Goal: Transaction & Acquisition: Subscribe to service/newsletter

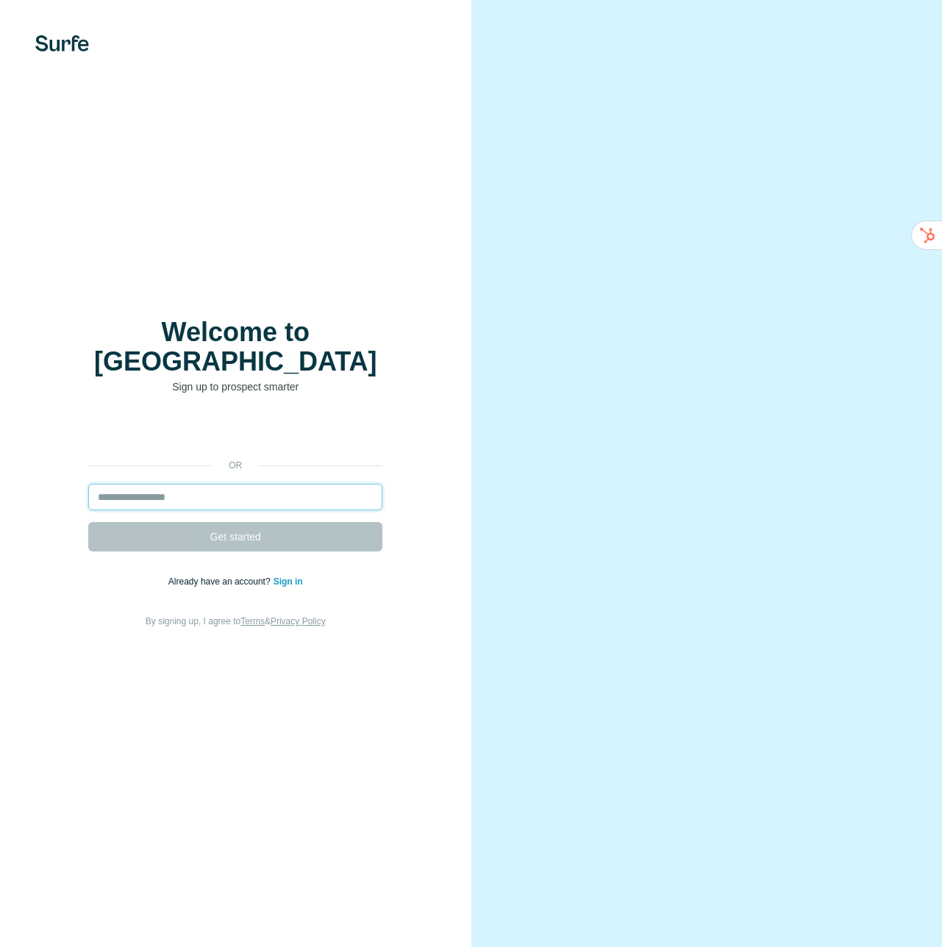
click at [246, 484] on input "email" at bounding box center [235, 497] width 294 height 26
type input "**********"
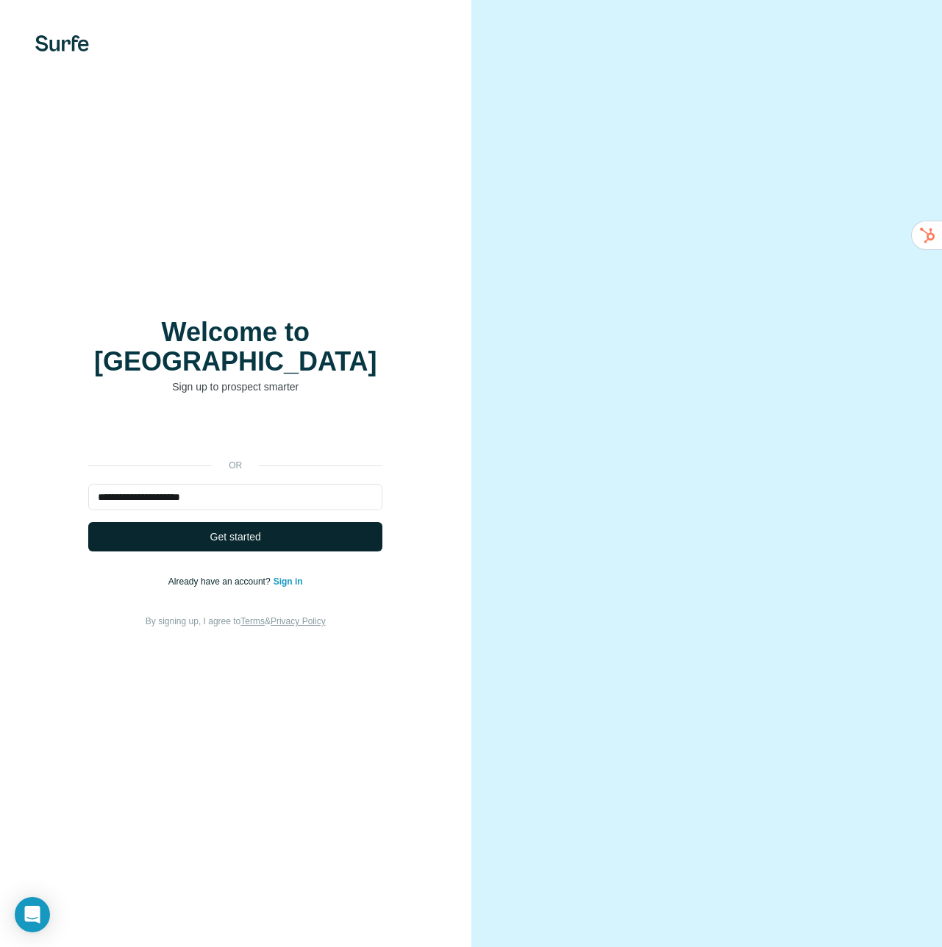
click at [243, 529] on span "Get started" at bounding box center [235, 536] width 51 height 15
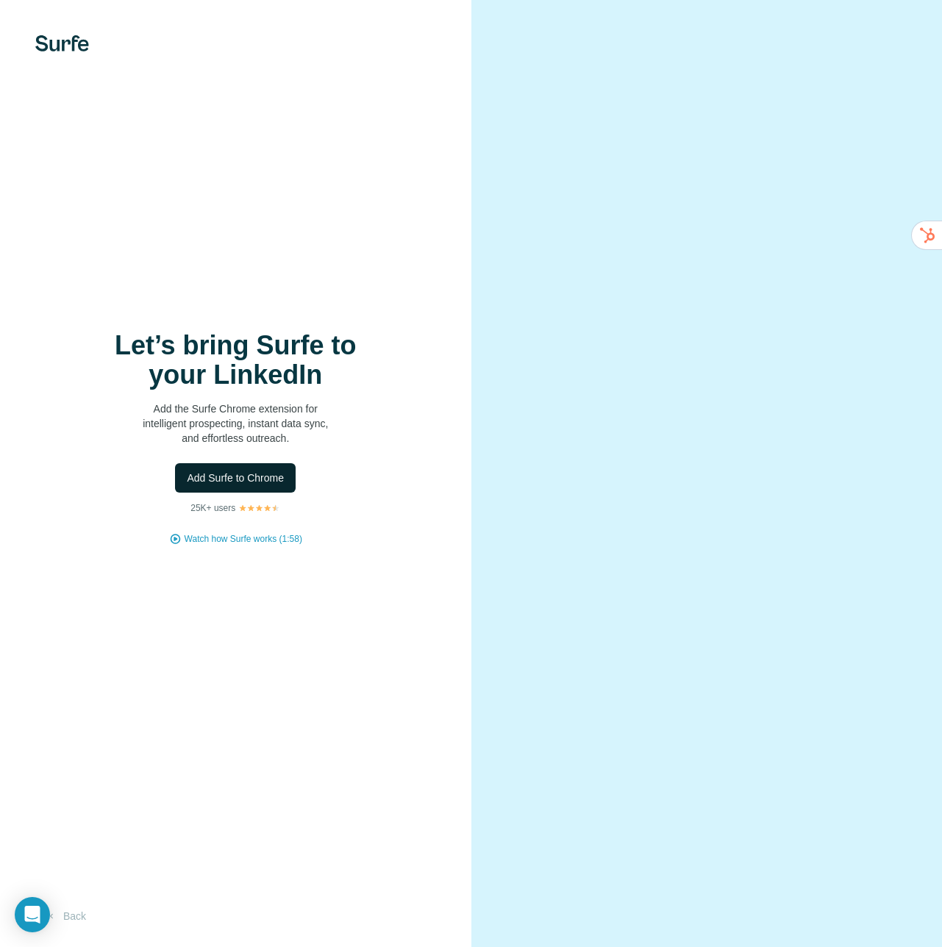
click at [257, 484] on span "Add Surfe to Chrome" at bounding box center [235, 478] width 97 height 15
